Goal: Task Accomplishment & Management: Manage account settings

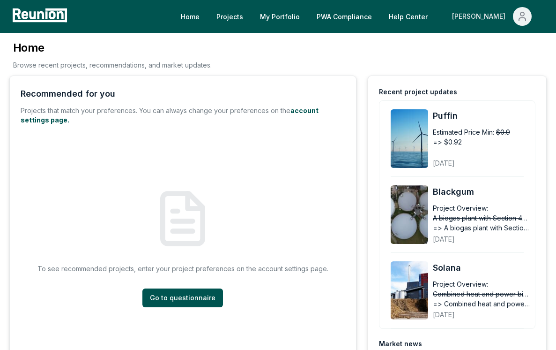
click at [507, 11] on div "[PERSON_NAME]" at bounding box center [480, 16] width 57 height 19
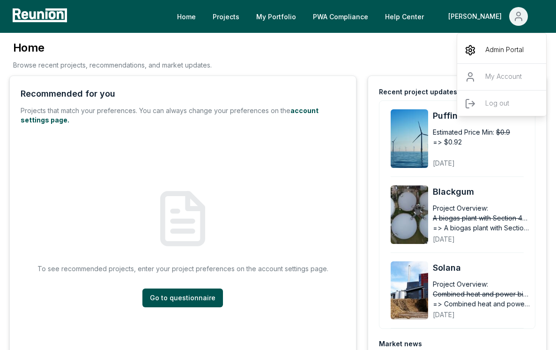
click at [486, 42] on div "Admin Portal" at bounding box center [503, 50] width 90 height 26
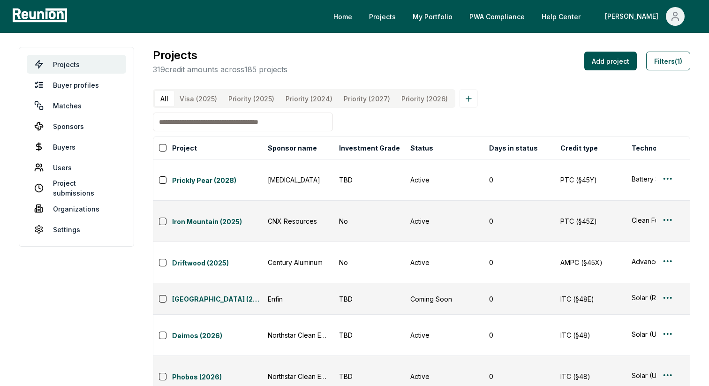
click at [221, 130] on input at bounding box center [243, 122] width 180 height 19
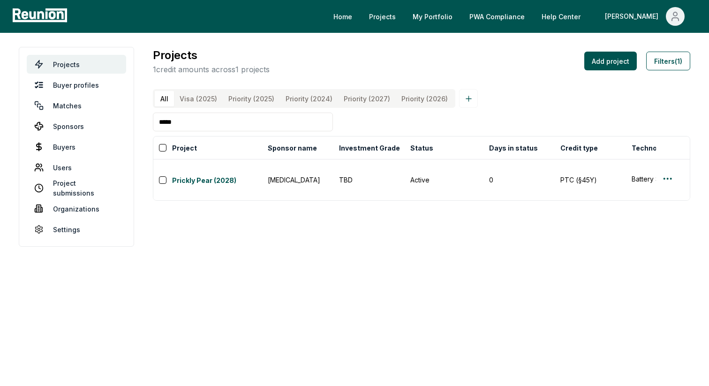
drag, startPoint x: 218, startPoint y: 120, endPoint x: 144, endPoint y: 120, distance: 74.1
click at [144, 120] on main "Projects Buyer profiles Matches Sponsors Buyers Users Project submissions Organ…" at bounding box center [354, 147] width 709 height 228
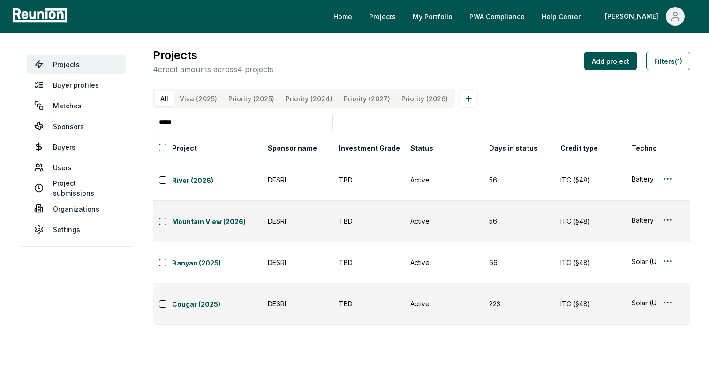
click at [212, 127] on input "*****" at bounding box center [243, 122] width 180 height 19
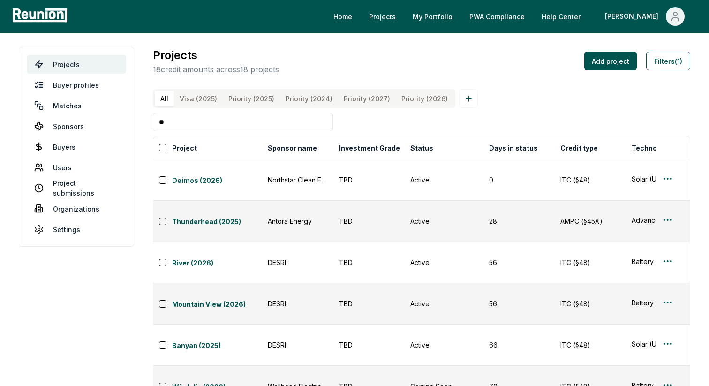
type input "*"
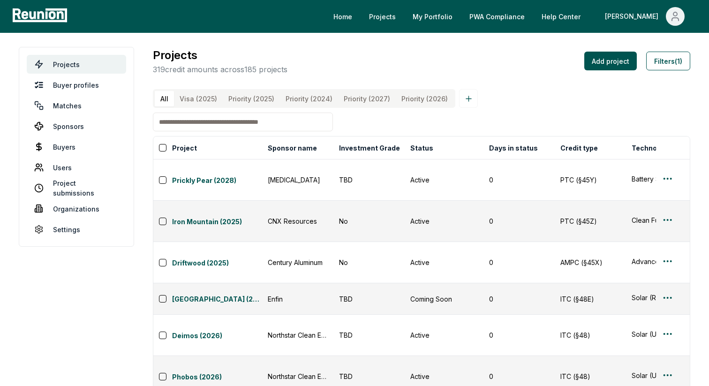
click at [266, 123] on input at bounding box center [243, 122] width 180 height 19
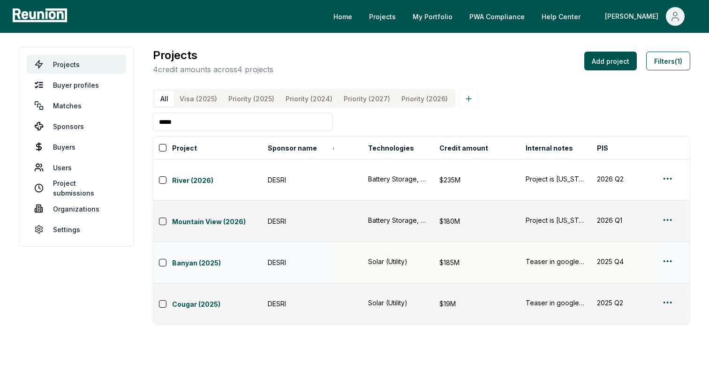
scroll to position [0, 264]
click at [556, 65] on button "Filters (1)" at bounding box center [668, 61] width 44 height 19
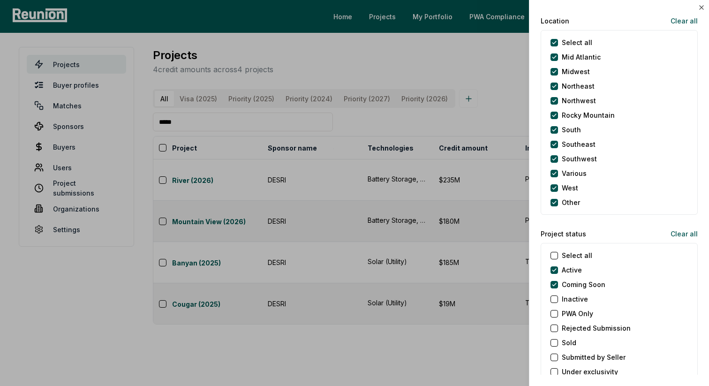
scroll to position [804, 0]
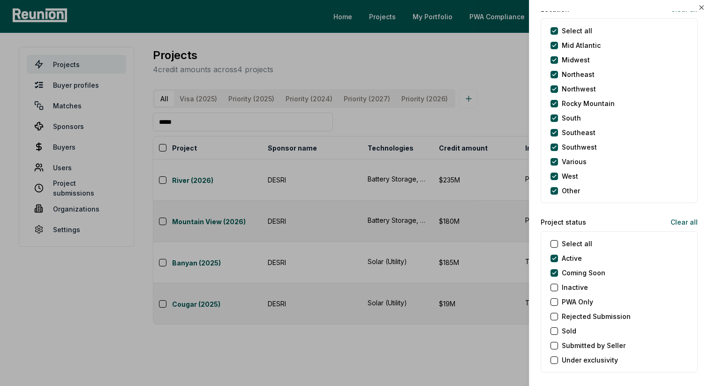
click at [556, 247] on div "Select all" at bounding box center [571, 244] width 42 height 10
click at [554, 243] on status "Select all" at bounding box center [554, 244] width 8 height 8
click at [443, 128] on div at bounding box center [354, 193] width 709 height 386
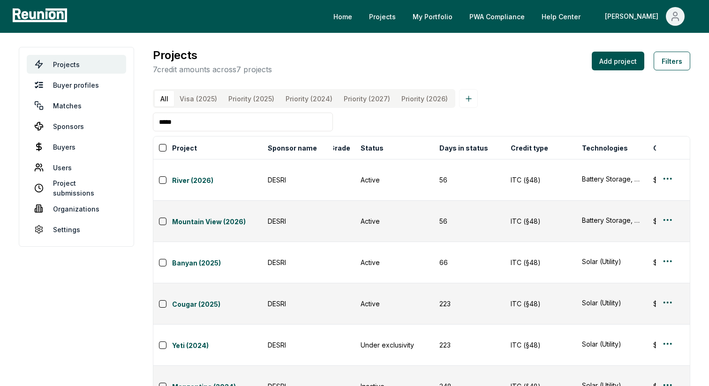
scroll to position [0, 0]
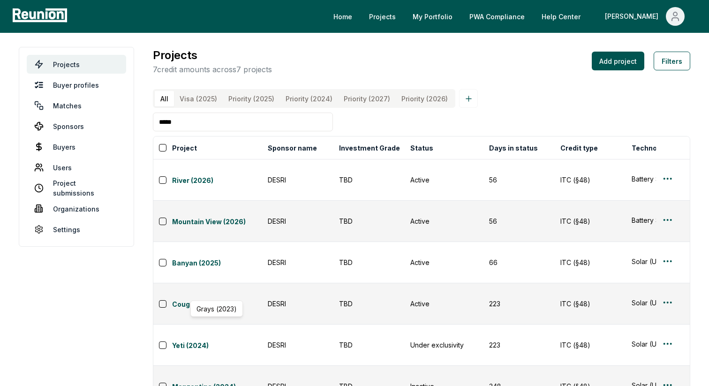
drag, startPoint x: 169, startPoint y: 325, endPoint x: 190, endPoint y: 325, distance: 21.1
copy div "Grays"
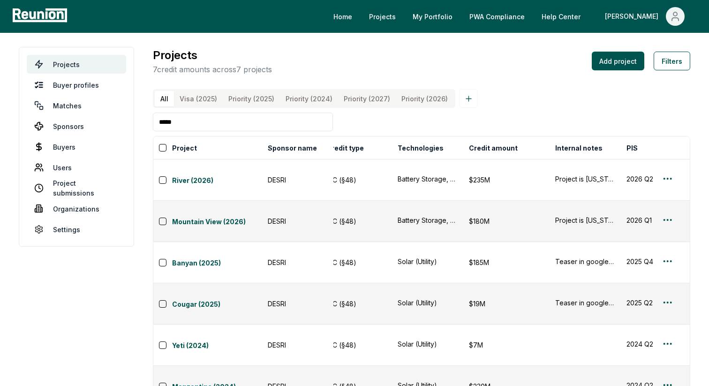
scroll to position [0, 241]
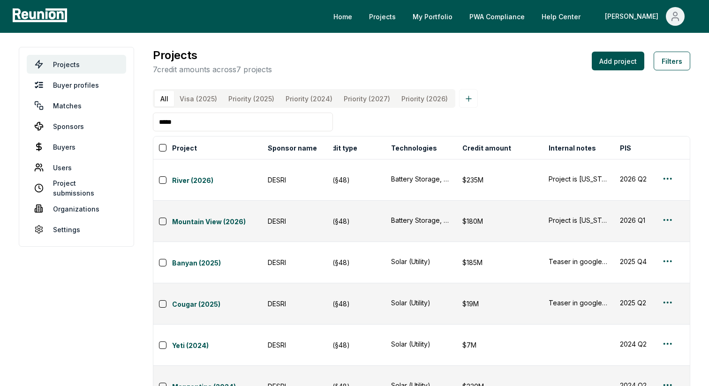
drag, startPoint x: 218, startPoint y: 122, endPoint x: 159, endPoint y: 121, distance: 58.6
click at [159, 121] on input "*****" at bounding box center [243, 122] width 180 height 19
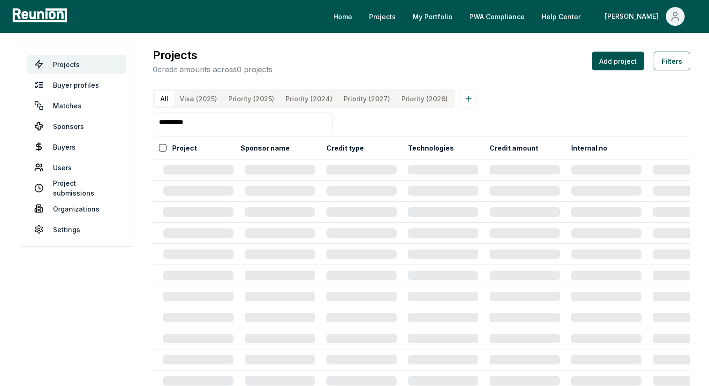
scroll to position [0, 17]
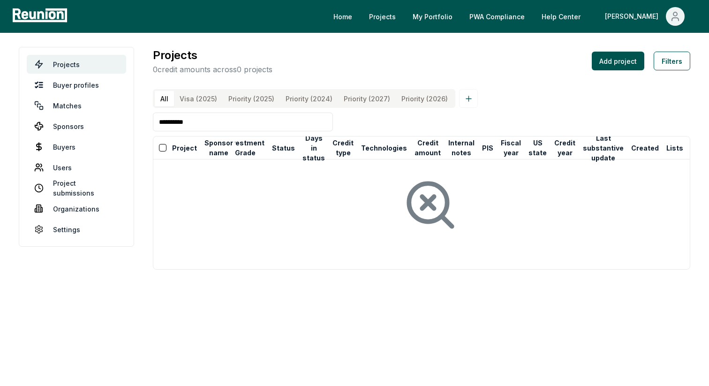
click at [169, 123] on input "**********" at bounding box center [243, 122] width 180 height 19
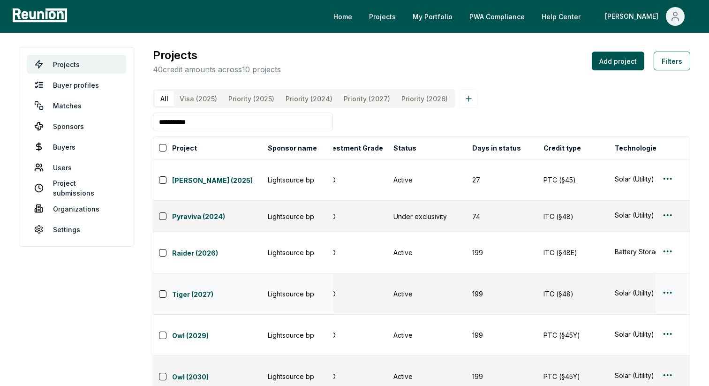
scroll to position [0, 0]
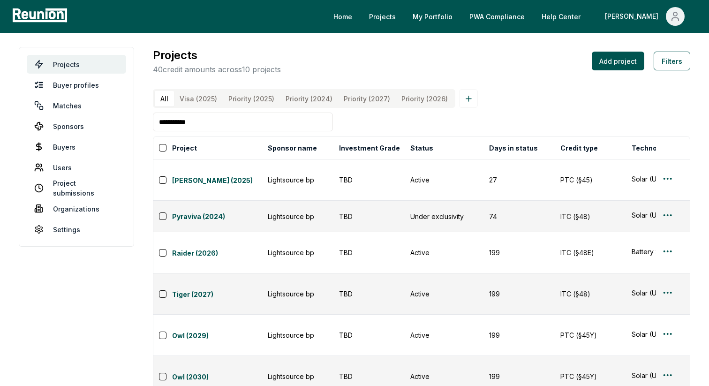
type input "**********"
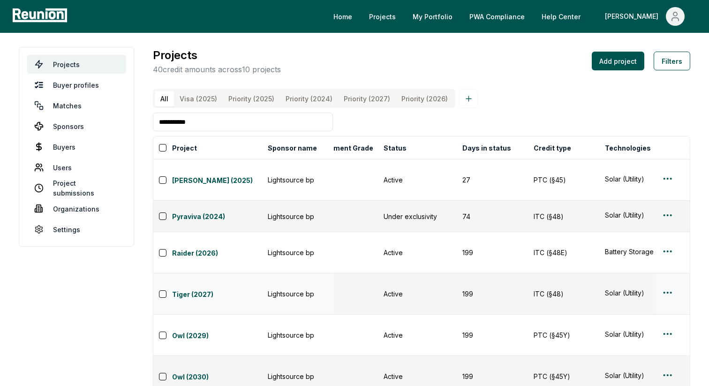
scroll to position [0, 15]
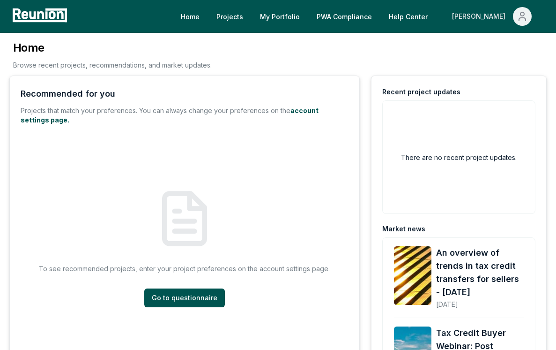
click at [486, 20] on div "[PERSON_NAME]" at bounding box center [480, 16] width 57 height 19
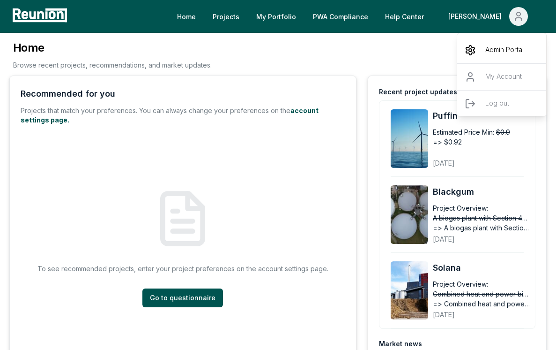
click at [472, 43] on div "Admin Portal" at bounding box center [503, 50] width 90 height 26
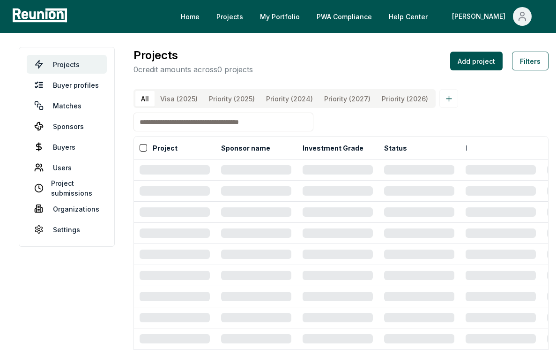
click at [151, 119] on input at bounding box center [224, 122] width 180 height 19
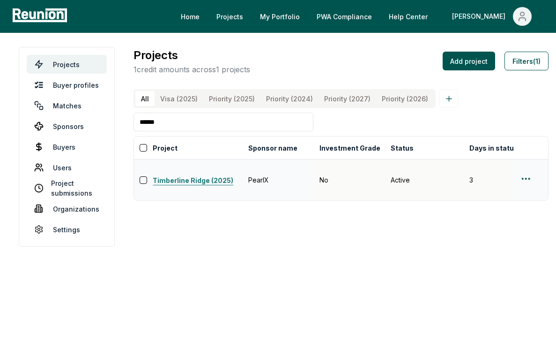
type input "******"
click at [188, 175] on link "Timberline Ridge (2025)" at bounding box center [198, 180] width 90 height 11
click at [522, 169] on html "Please visit us on your desktop We're working on making our marketplace mobile-…" at bounding box center [278, 175] width 556 height 350
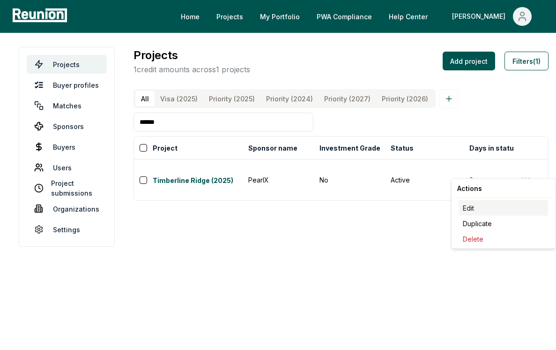
click at [500, 203] on div "Edit" at bounding box center [503, 207] width 89 height 15
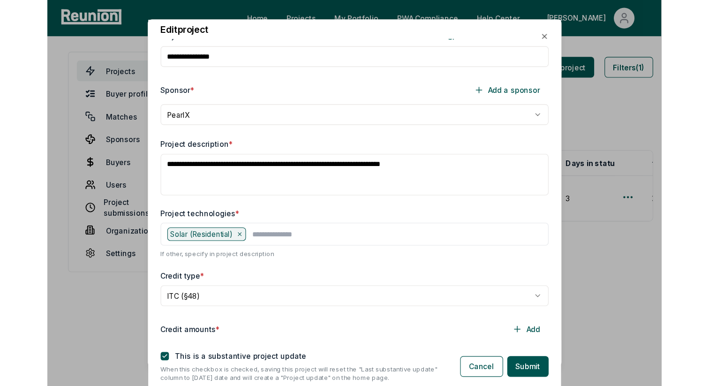
scroll to position [31, 0]
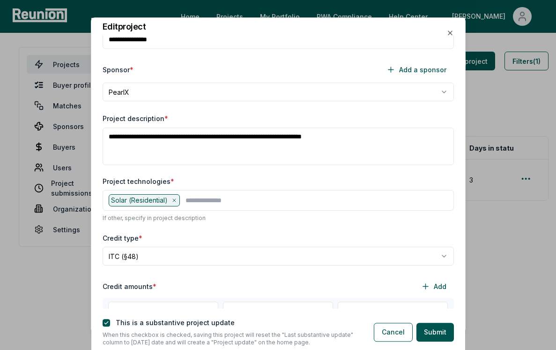
click at [176, 203] on icon at bounding box center [175, 201] width 6 height 6
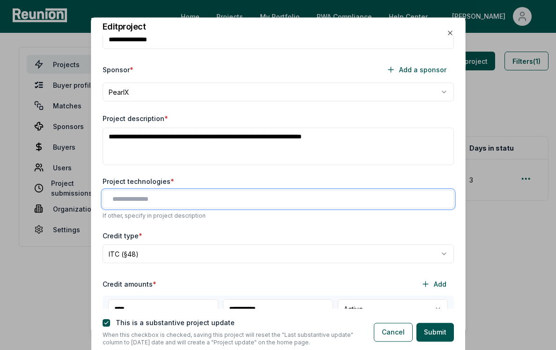
click at [182, 201] on input "text" at bounding box center [281, 200] width 336 height 10
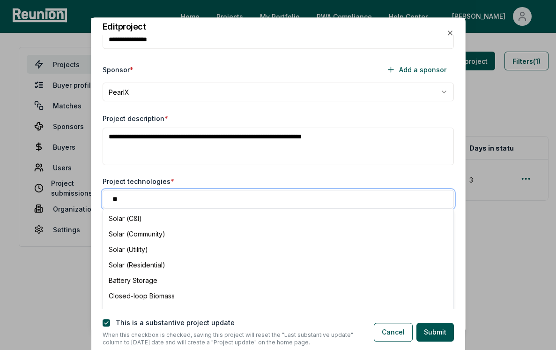
type input "***"
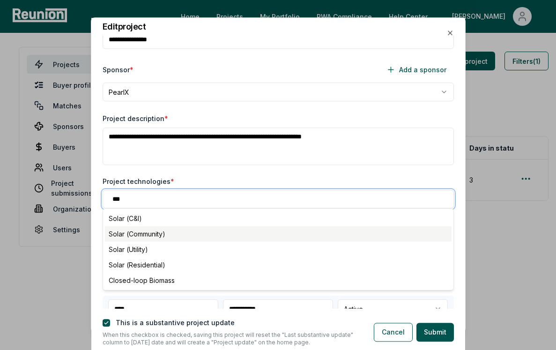
click at [166, 229] on div "Solar (Community)" at bounding box center [278, 233] width 347 height 15
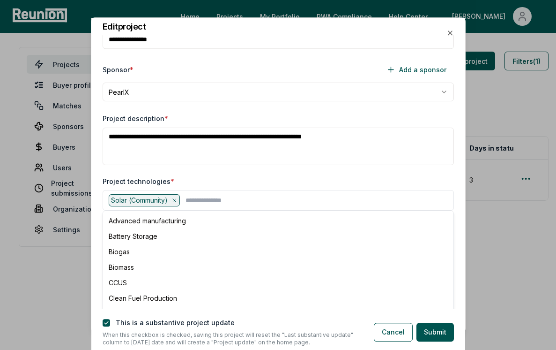
click at [332, 186] on div "Project technologies *" at bounding box center [279, 182] width 352 height 10
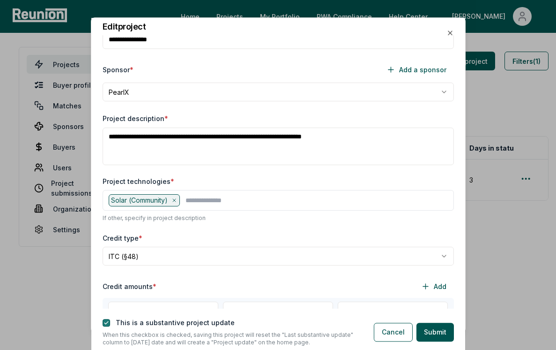
click at [107, 323] on button "button" at bounding box center [107, 323] width 8 height 8
click at [435, 328] on button "Submit" at bounding box center [436, 332] width 38 height 19
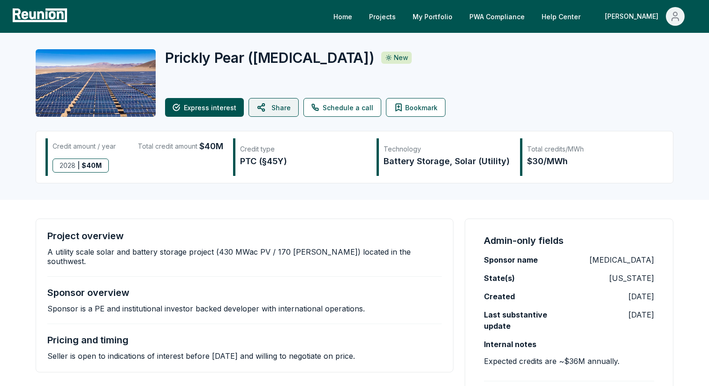
click at [267, 107] on button "Share" at bounding box center [273, 107] width 50 height 19
click at [280, 110] on button "Share" at bounding box center [273, 107] width 50 height 19
drag, startPoint x: 47, startPoint y: 253, endPoint x: 212, endPoint y: 252, distance: 165.5
click at [212, 252] on p "A utility scale solar and battery storage project (430 MWac PV / 170 MW BESS) l…" at bounding box center [244, 256] width 394 height 19
copy p "A utility scale solar and battery storage project"
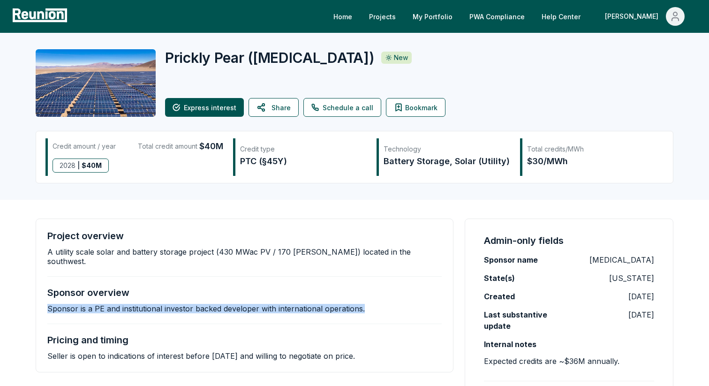
drag, startPoint x: 47, startPoint y: 301, endPoint x: 403, endPoint y: 299, distance: 356.3
click at [403, 299] on div "Project overview A utility scale solar and battery storage project (430 MWac PV…" at bounding box center [245, 295] width 418 height 154
copy p "Sponsor is a PE and institutional investor backed developer with international …"
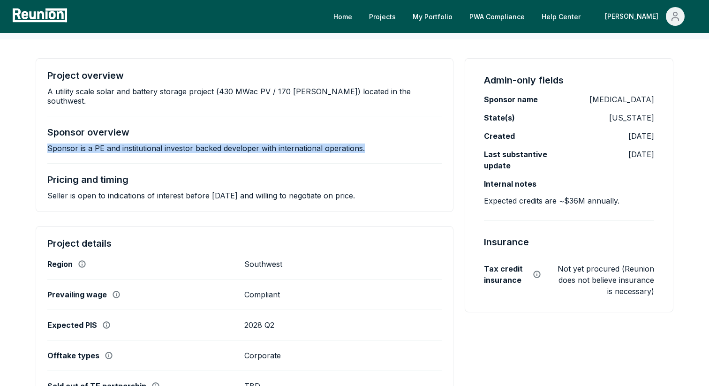
scroll to position [153, 0]
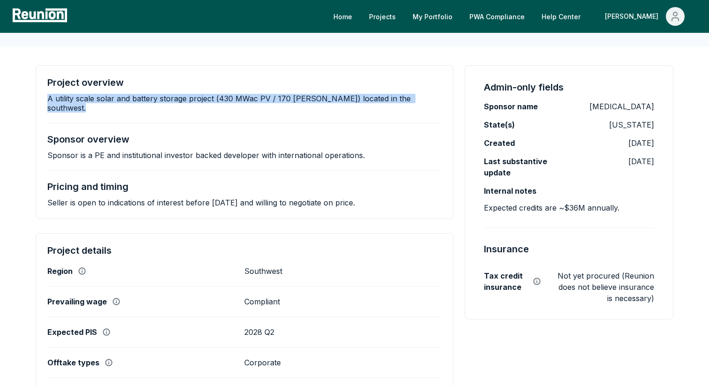
drag, startPoint x: 43, startPoint y: 96, endPoint x: 385, endPoint y: 110, distance: 342.5
click at [385, 110] on div "Project overview A utility scale solar and battery storage project (430 MWac PV…" at bounding box center [245, 142] width 418 height 154
copy p "A utility scale solar and battery storage project (430 MWac PV / 170 MW BESS) l…"
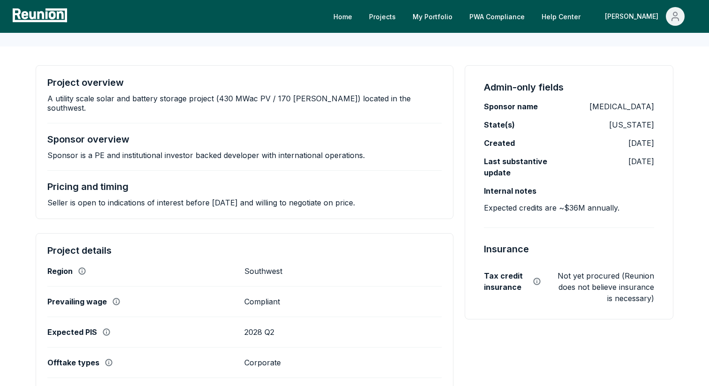
click at [218, 156] on div "Project overview A utility scale solar and battery storage project (430 MWac PV…" at bounding box center [244, 142] width 394 height 130
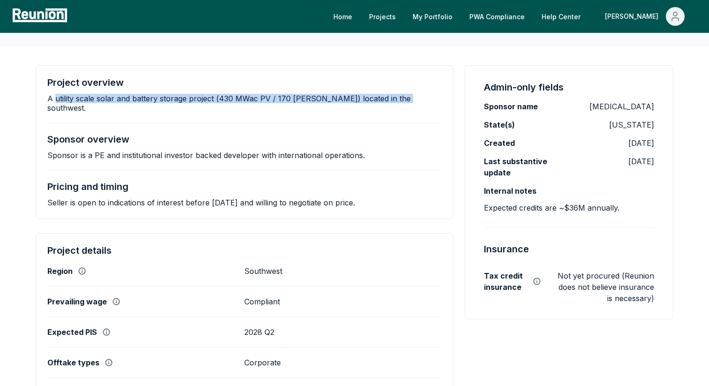
drag, startPoint x: 54, startPoint y: 99, endPoint x: 406, endPoint y: 97, distance: 352.1
click at [406, 97] on p "A utility scale solar and battery storage project (430 MWac PV / 170 MW BESS) l…" at bounding box center [244, 103] width 394 height 19
copy p "utility scale solar and battery storage project (430 MWac PV / 170 MW BESS) loc…"
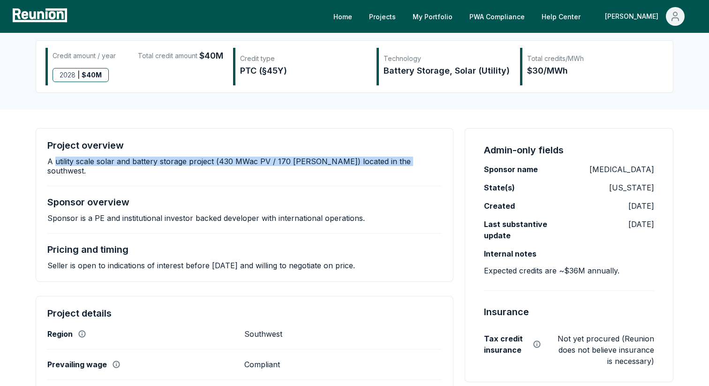
scroll to position [89, 0]
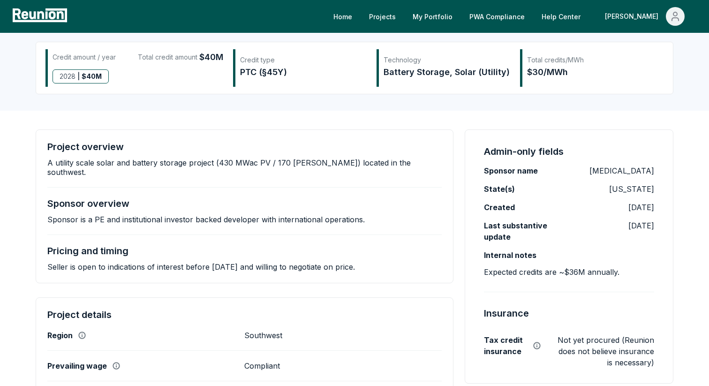
click at [44, 166] on div "Project overview A utility scale solar and battery storage project (430 MWac PV…" at bounding box center [245, 206] width 418 height 154
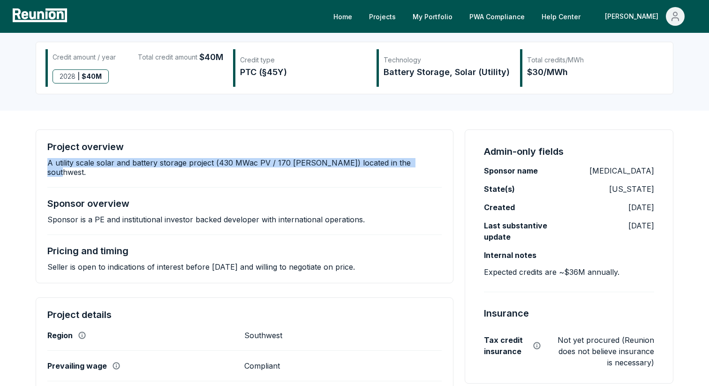
drag, startPoint x: 44, startPoint y: 164, endPoint x: 434, endPoint y: 167, distance: 390.5
click at [434, 167] on div "Project overview A utility scale solar and battery storage project (430 MWac PV…" at bounding box center [245, 206] width 418 height 154
copy p "A utility scale solar and battery storage project (430 MWac PV / 170 MW BESS) l…"
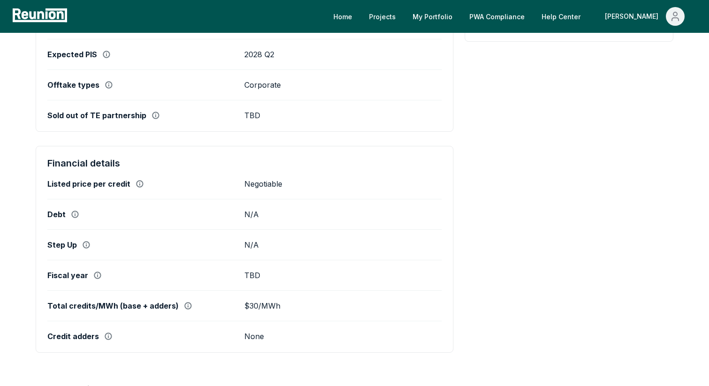
scroll to position [434, 0]
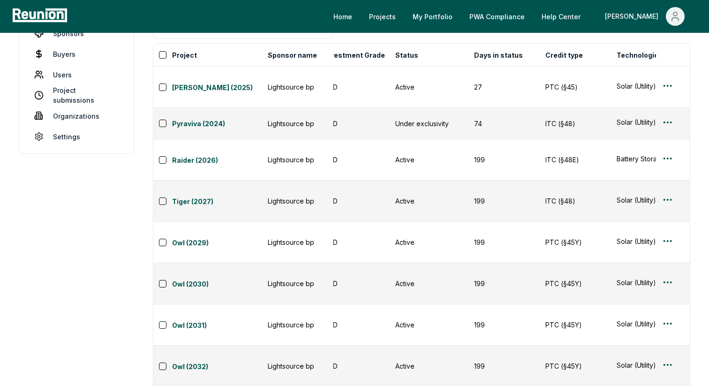
scroll to position [97, 0]
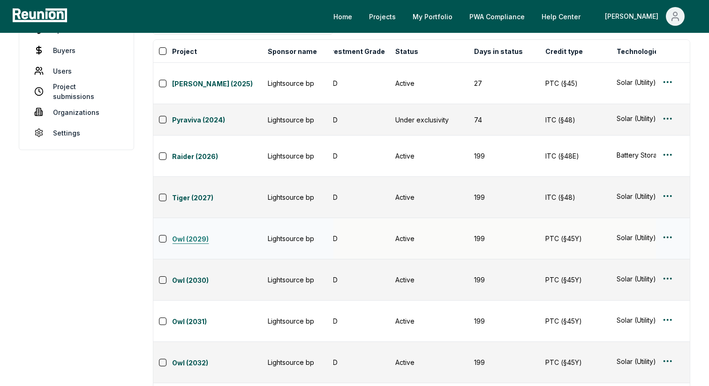
click at [199, 234] on link "Owl (2029)" at bounding box center [217, 239] width 90 height 11
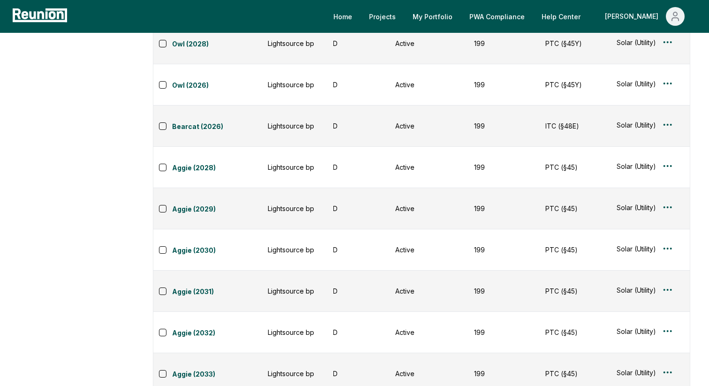
scroll to position [679, 0]
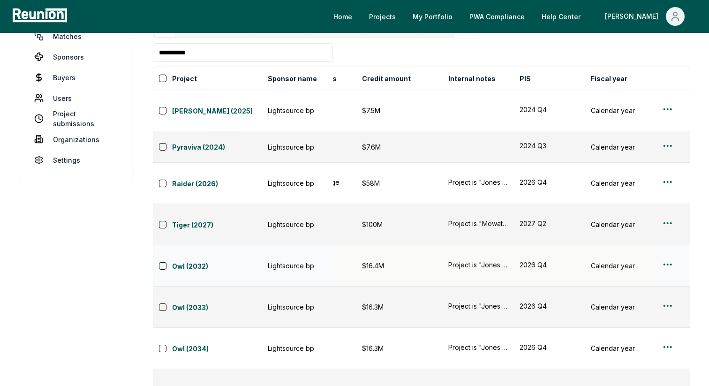
scroll to position [54, 0]
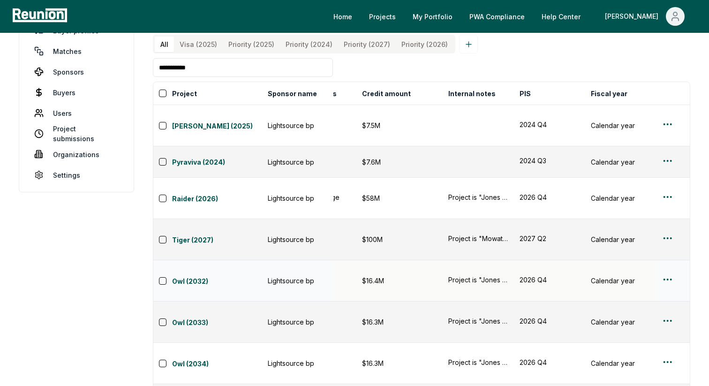
drag, startPoint x: 226, startPoint y: 75, endPoint x: 148, endPoint y: 64, distance: 78.6
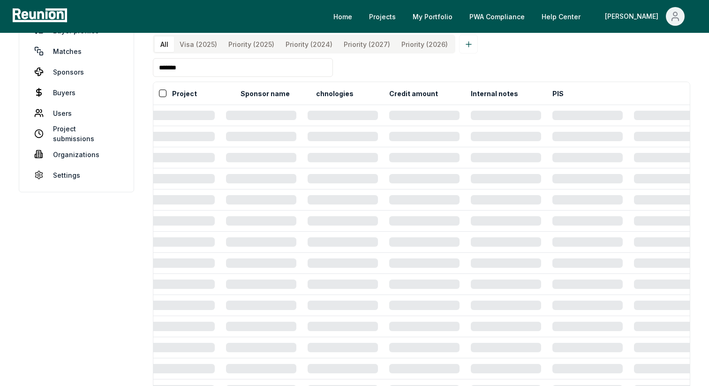
scroll to position [0, 0]
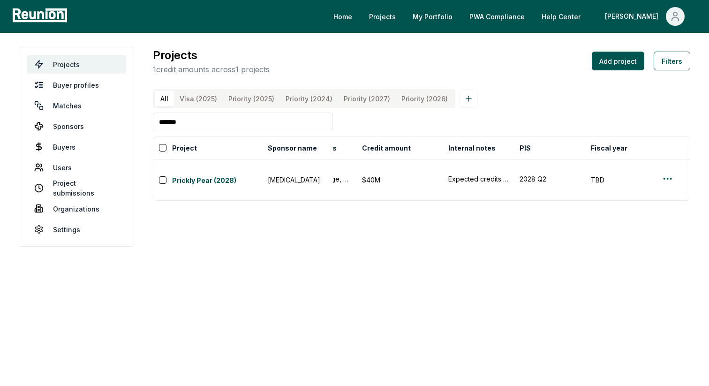
type input "*******"
click at [196, 175] on link "Prickly Pear (2028)" at bounding box center [217, 180] width 90 height 11
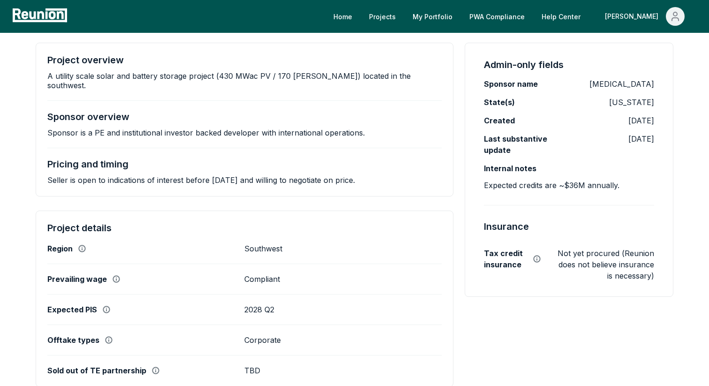
scroll to position [184, 0]
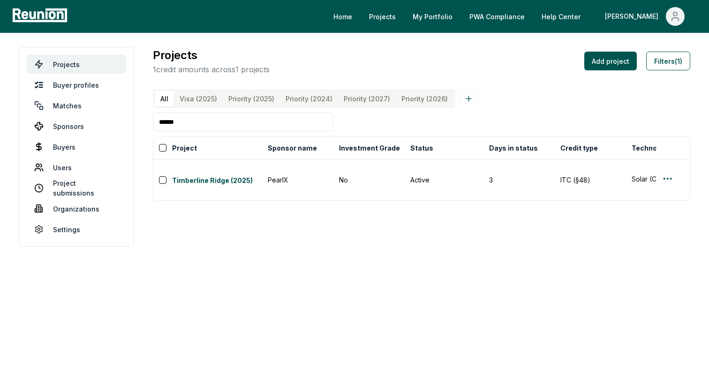
drag, startPoint x: 251, startPoint y: 123, endPoint x: 156, endPoint y: 120, distance: 95.2
click at [156, 120] on input "******" at bounding box center [243, 122] width 180 height 19
click at [216, 175] on link "[GEOGRAPHIC_DATA] (2025)" at bounding box center [217, 180] width 90 height 11
drag, startPoint x: 263, startPoint y: 122, endPoint x: 149, endPoint y: 122, distance: 113.9
click at [149, 122] on main "**********" at bounding box center [354, 147] width 709 height 228
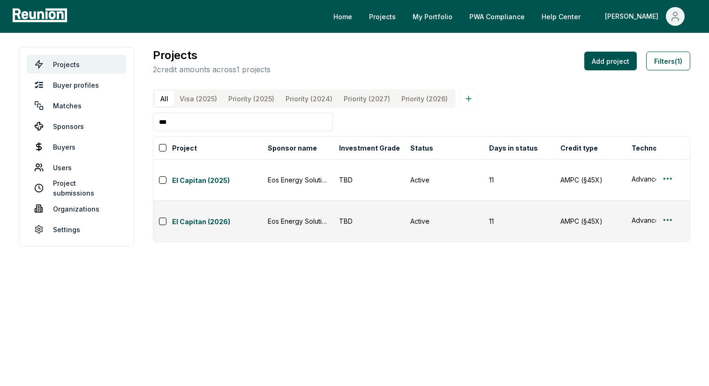
type input "***"
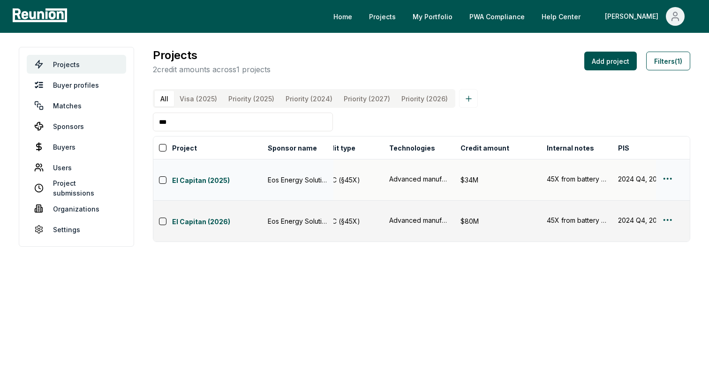
scroll to position [0, 243]
click at [199, 175] on link "El Capitan (2025)" at bounding box center [217, 180] width 90 height 11
click at [667, 166] on html "Please visit us on your desktop We're working on making our marketplace mobile-…" at bounding box center [354, 193] width 709 height 386
click at [665, 172] on html "Please visit us on your desktop We're working on making our marketplace mobile-…" at bounding box center [354, 193] width 709 height 386
click at [651, 206] on div "Edit" at bounding box center [656, 207] width 89 height 15
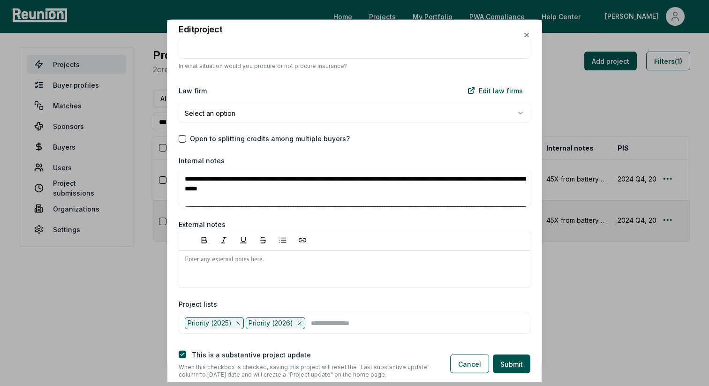
scroll to position [1071, 0]
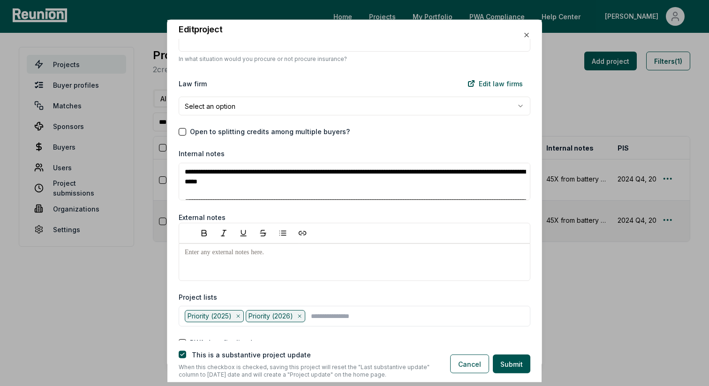
click at [335, 263] on div at bounding box center [355, 262] width 352 height 38
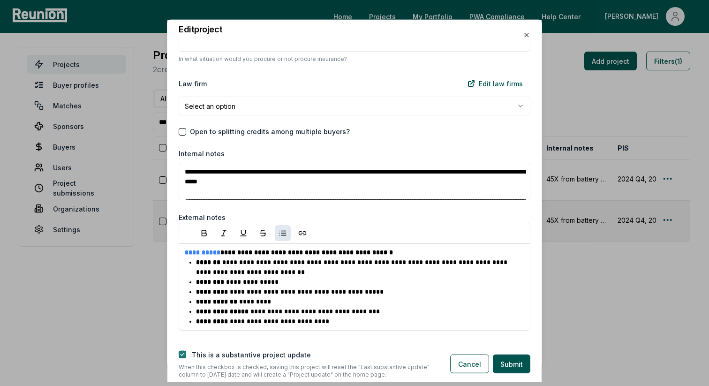
click at [185, 354] on button "button" at bounding box center [183, 355] width 8 height 8
click at [508, 358] on button "Submit" at bounding box center [512, 363] width 38 height 19
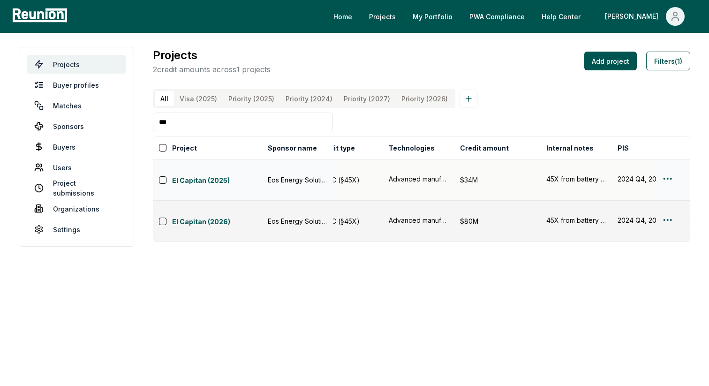
click at [666, 174] on html "Please visit us on your desktop We're working on making our marketplace mobile-…" at bounding box center [354, 193] width 709 height 386
click at [645, 204] on div "Edit" at bounding box center [656, 207] width 89 height 15
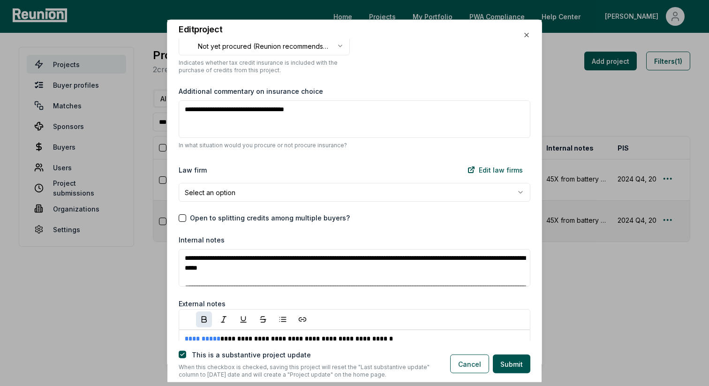
scroll to position [1190, 0]
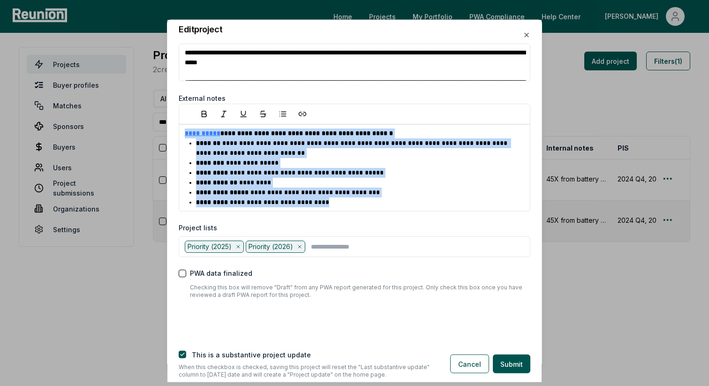
drag, startPoint x: 329, startPoint y: 202, endPoint x: 185, endPoint y: 135, distance: 158.6
click at [185, 135] on div "**********" at bounding box center [355, 167] width 352 height 87
paste div
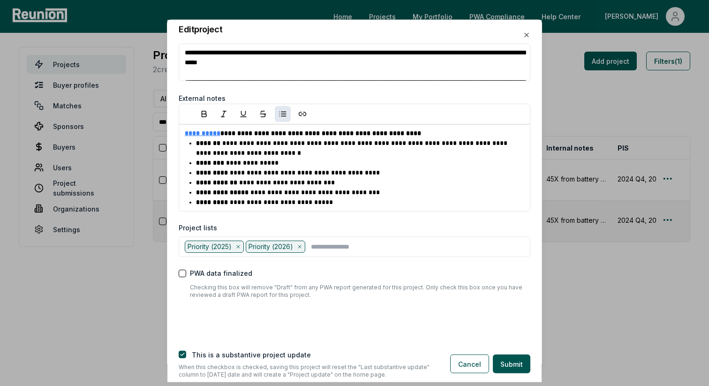
click at [371, 195] on p "**********" at bounding box center [360, 193] width 328 height 10
click at [380, 174] on p "**********" at bounding box center [360, 173] width 328 height 10
click at [511, 140] on p "**********" at bounding box center [360, 148] width 328 height 20
click at [378, 158] on ul "**********" at bounding box center [360, 172] width 328 height 69
click at [183, 353] on button "button" at bounding box center [183, 355] width 8 height 8
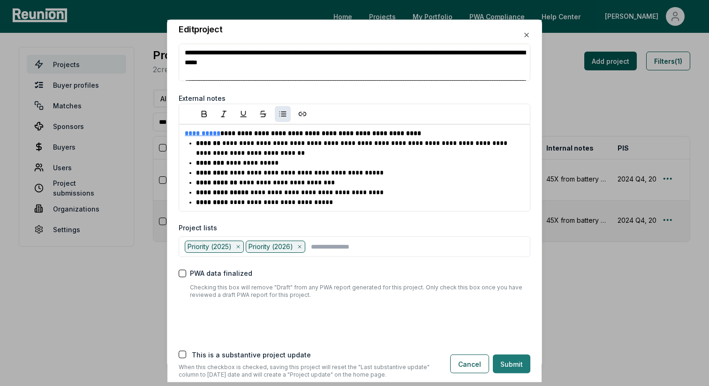
click at [518, 364] on button "Submit" at bounding box center [512, 363] width 38 height 19
